Goal: Register for event/course

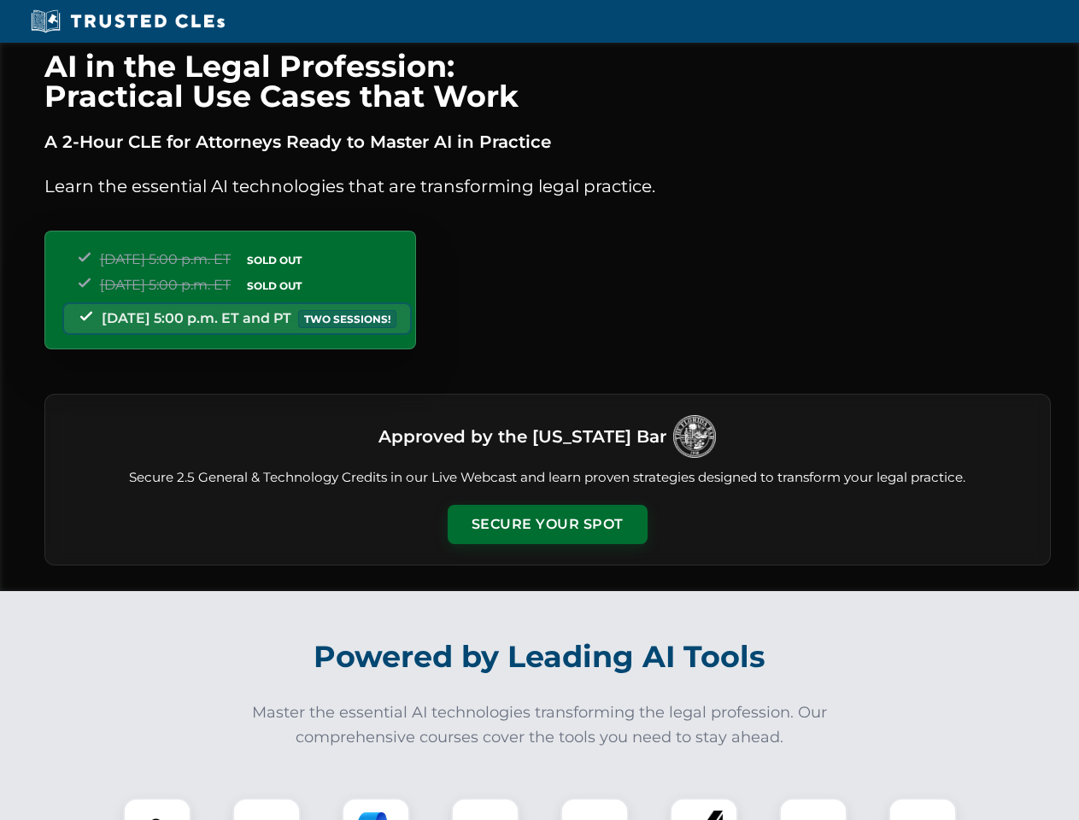
click at [547, 525] on button "Secure Your Spot" at bounding box center [548, 524] width 200 height 39
click at [157, 809] on img at bounding box center [157, 832] width 50 height 50
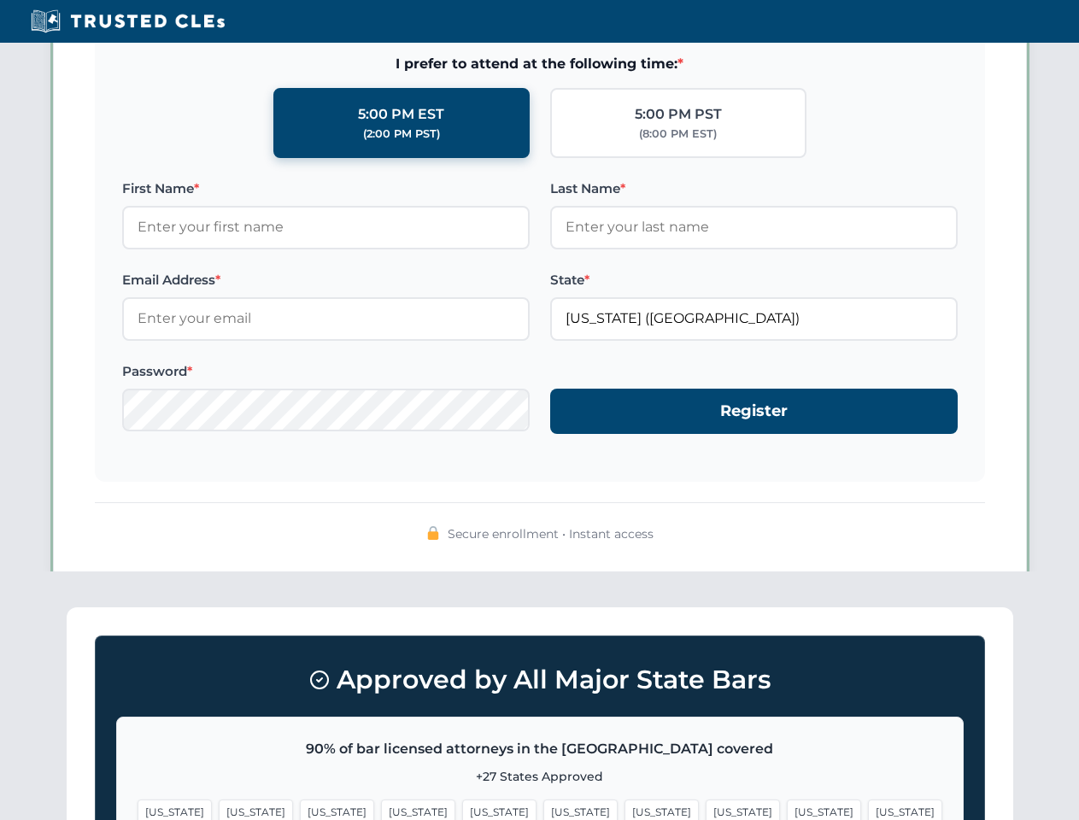
click at [625, 809] on span "[US_STATE]" at bounding box center [662, 812] width 74 height 25
click at [787, 809] on span "[US_STATE]" at bounding box center [824, 812] width 74 height 25
